Goal: Task Accomplishment & Management: Use online tool/utility

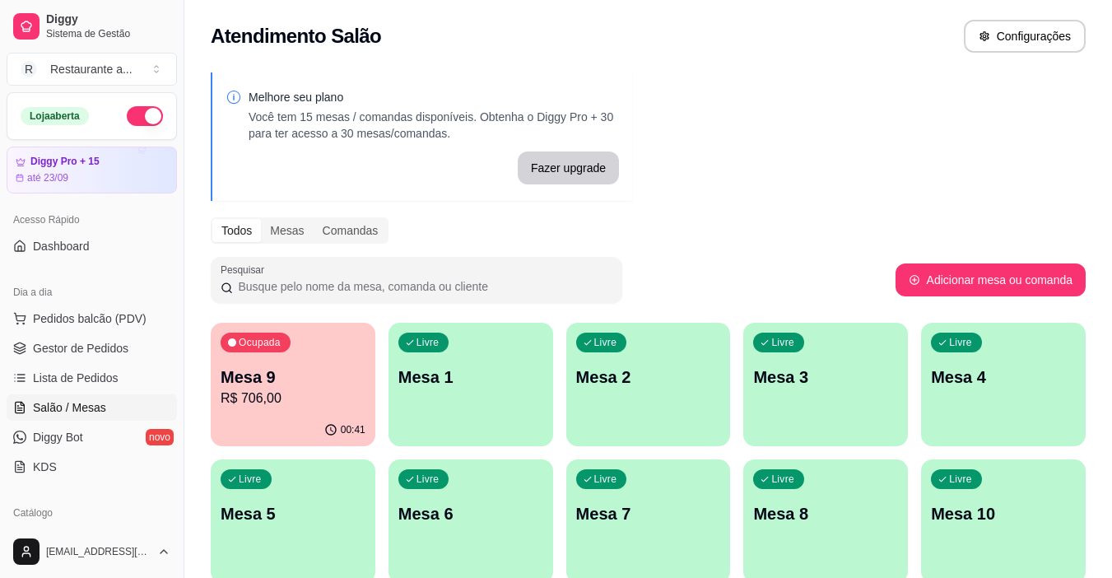
click at [252, 394] on p "R$ 706,00" at bounding box center [293, 398] width 145 height 20
click at [253, 388] on p "R$ 706,00" at bounding box center [293, 397] width 141 height 19
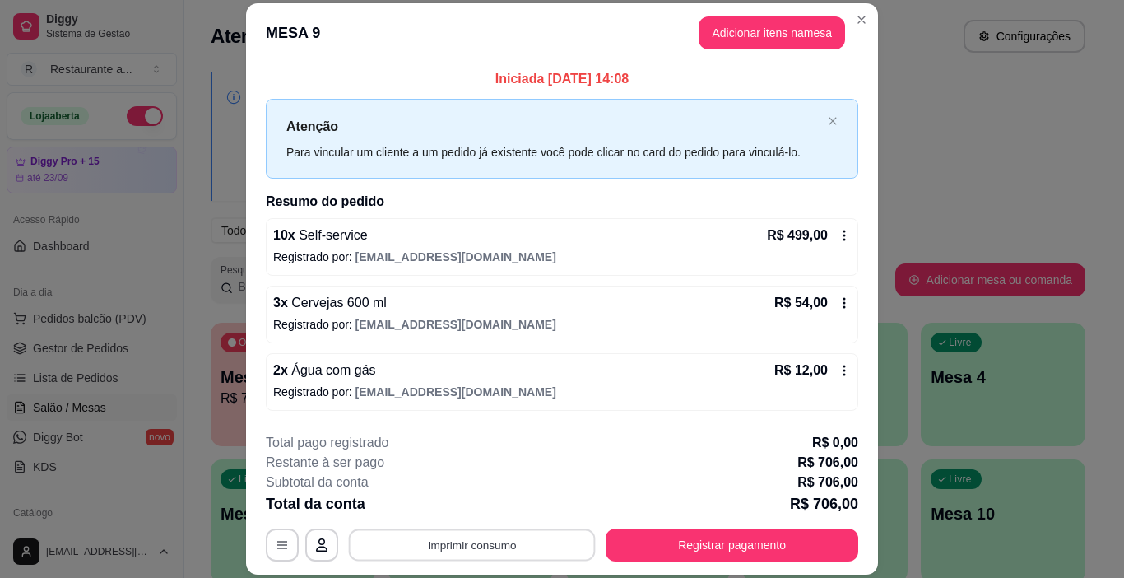
click at [480, 542] on button "Imprimir consumo" at bounding box center [472, 545] width 247 height 32
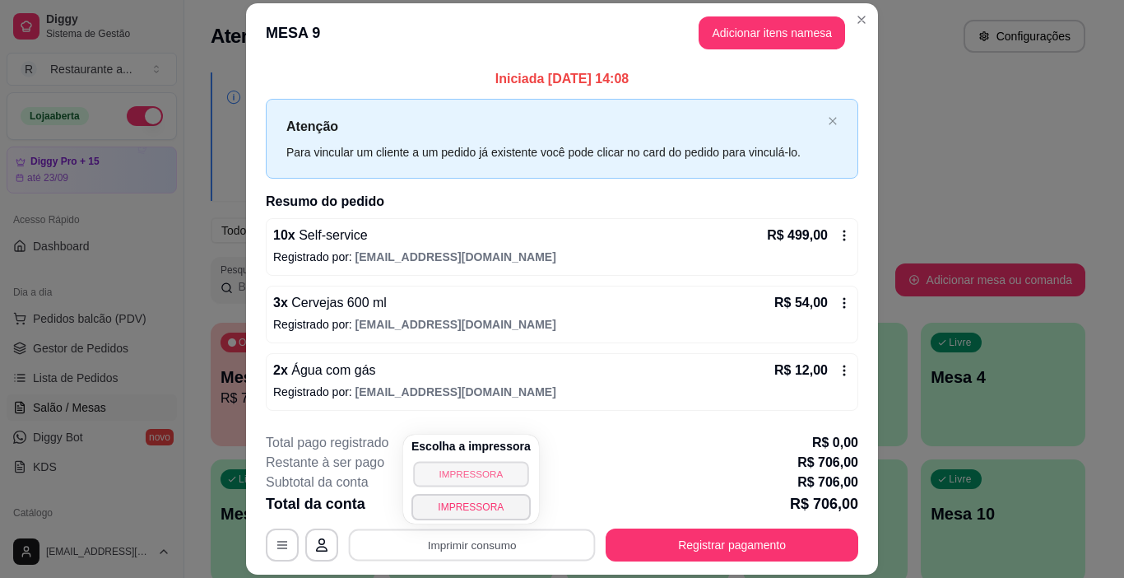
click at [475, 477] on button "IMPRESSORA" at bounding box center [470, 474] width 115 height 26
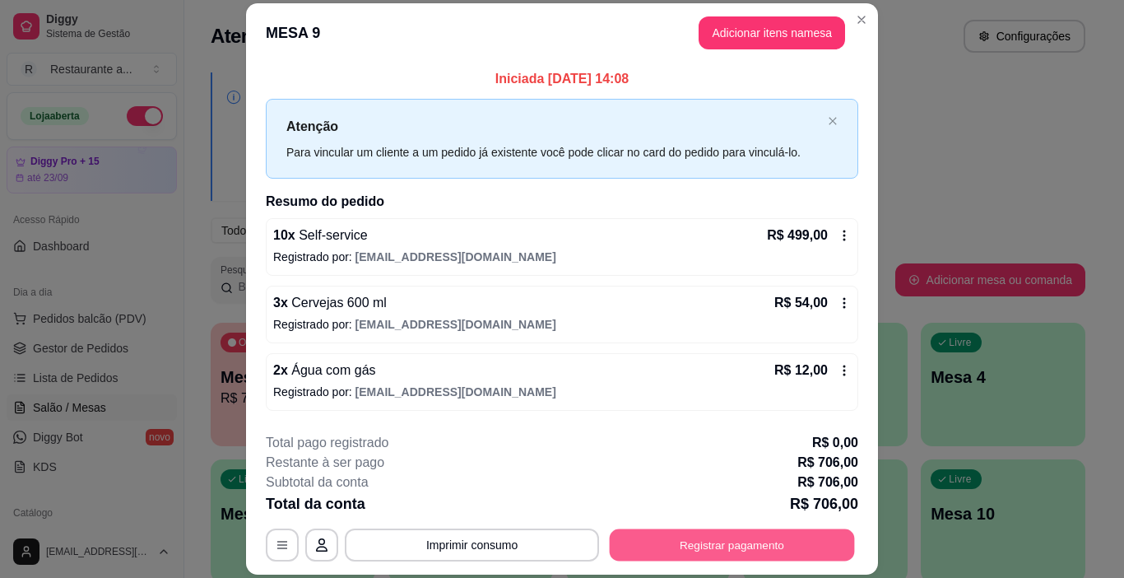
click at [699, 534] on button "Registrar pagamento" at bounding box center [732, 545] width 245 height 32
